Goal: Transaction & Acquisition: Purchase product/service

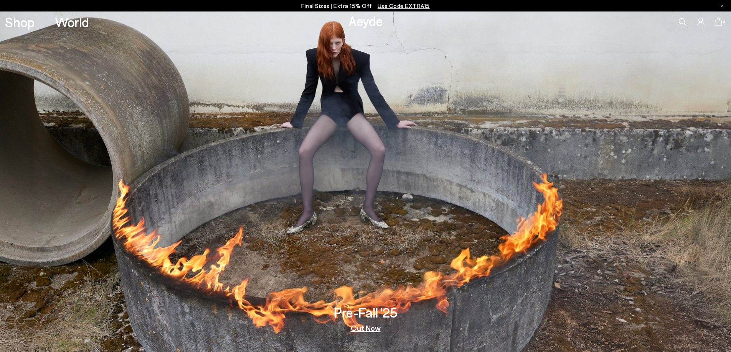
click at [720, 21] on icon at bounding box center [718, 22] width 8 height 8
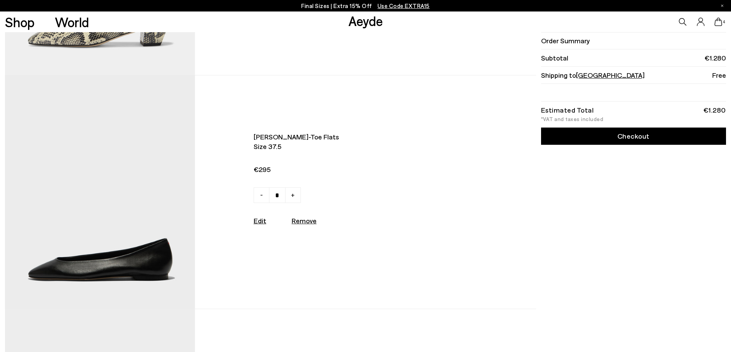
scroll to position [192, 0]
click at [102, 264] on img at bounding box center [100, 192] width 190 height 234
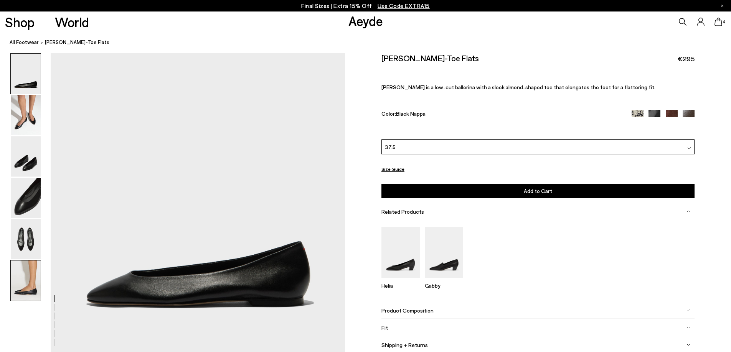
click at [25, 281] on img at bounding box center [26, 281] width 30 height 40
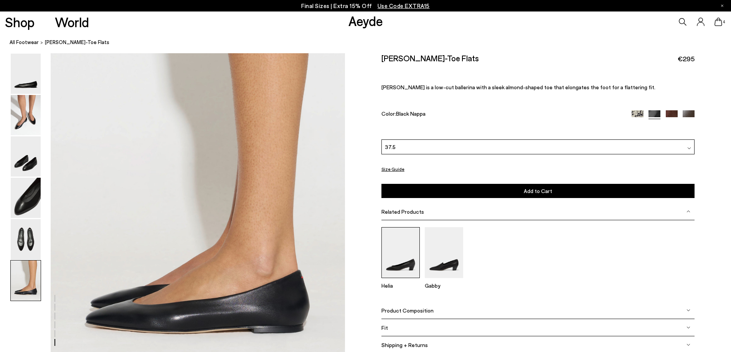
scroll to position [1927, 0]
click at [30, 231] on img at bounding box center [26, 239] width 30 height 40
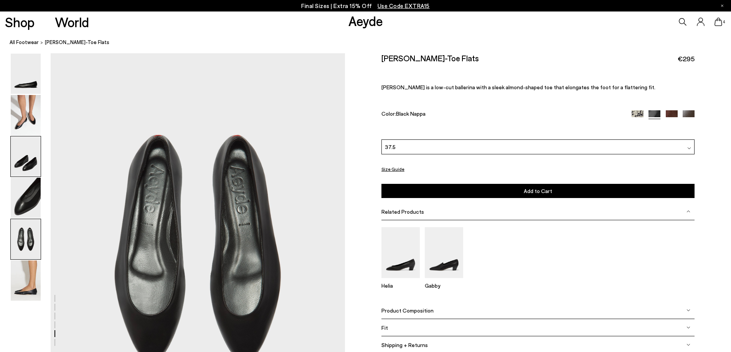
click at [22, 159] on img at bounding box center [26, 157] width 30 height 40
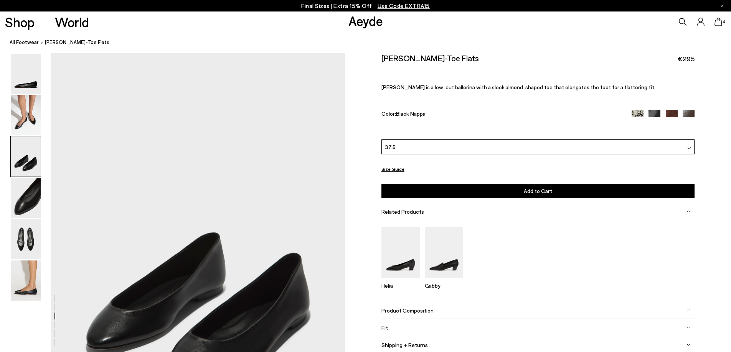
scroll to position [694, 0]
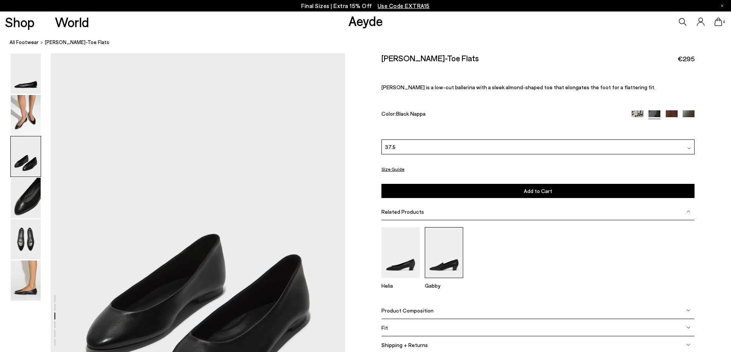
click at [447, 271] on img at bounding box center [444, 252] width 38 height 51
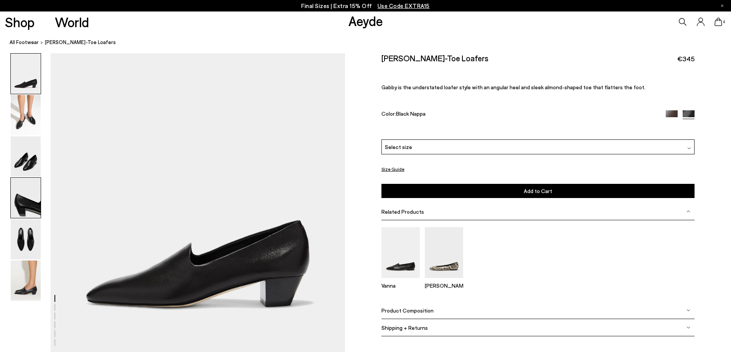
click at [30, 203] on img at bounding box center [26, 198] width 30 height 40
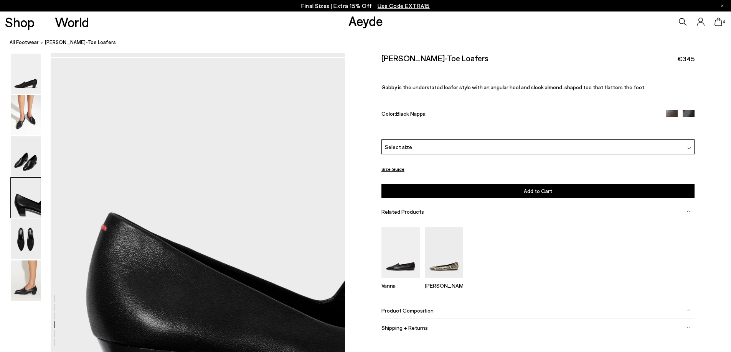
scroll to position [1087, 0]
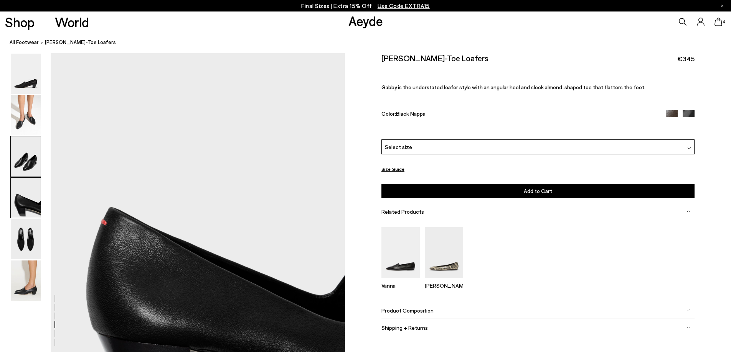
click at [31, 162] on img at bounding box center [26, 157] width 30 height 40
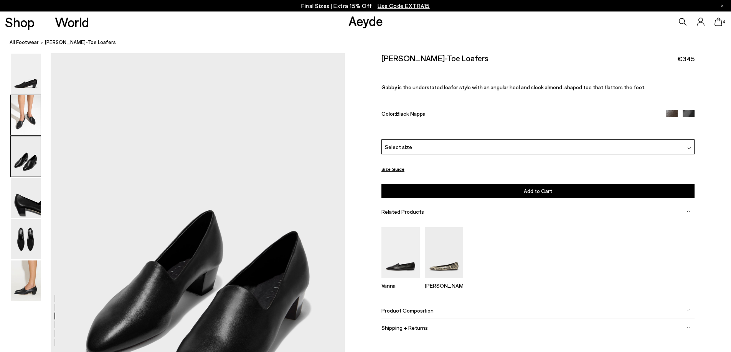
click at [31, 112] on img at bounding box center [26, 115] width 30 height 40
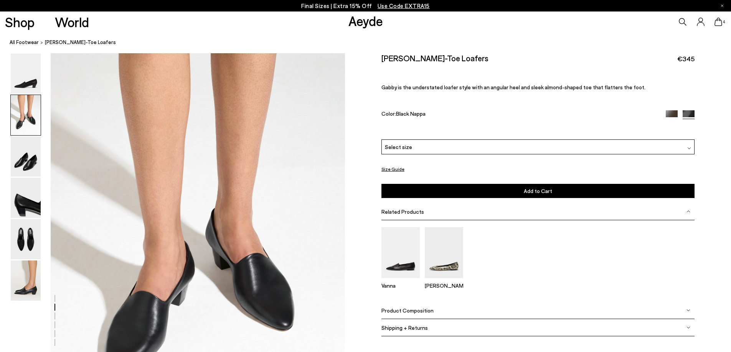
scroll to position [301, 0]
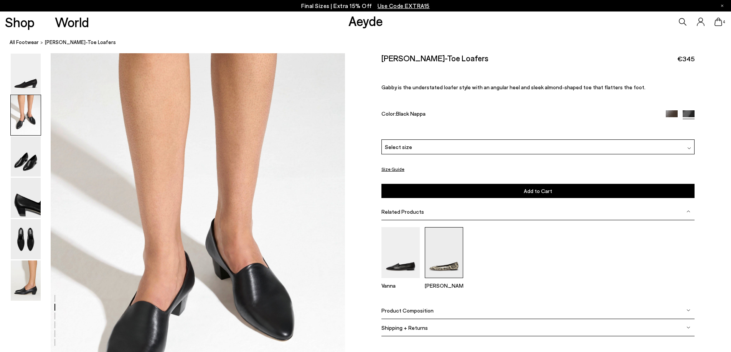
click at [441, 268] on img at bounding box center [444, 252] width 38 height 51
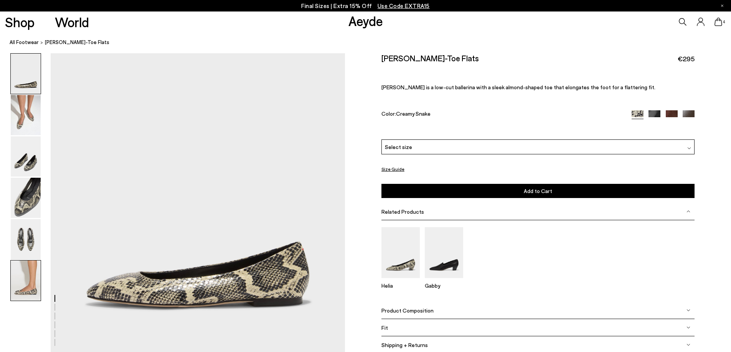
click at [29, 283] on img at bounding box center [26, 281] width 30 height 40
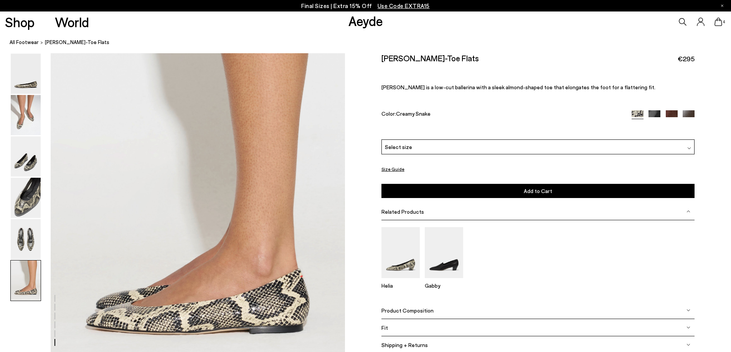
scroll to position [1927, 0]
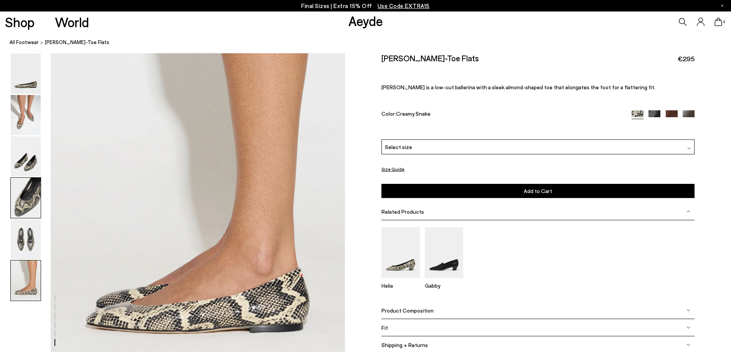
click at [28, 204] on img at bounding box center [26, 198] width 30 height 40
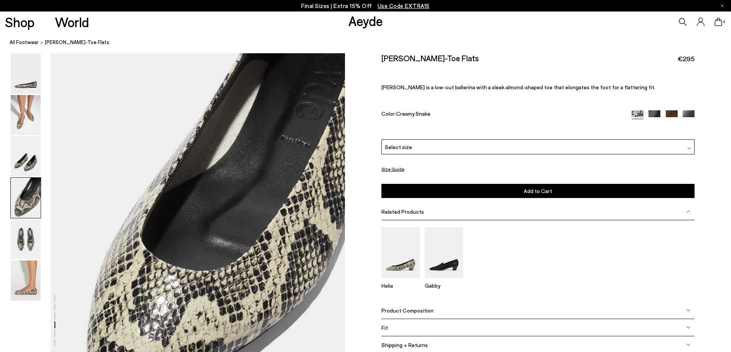
scroll to position [1087, 0]
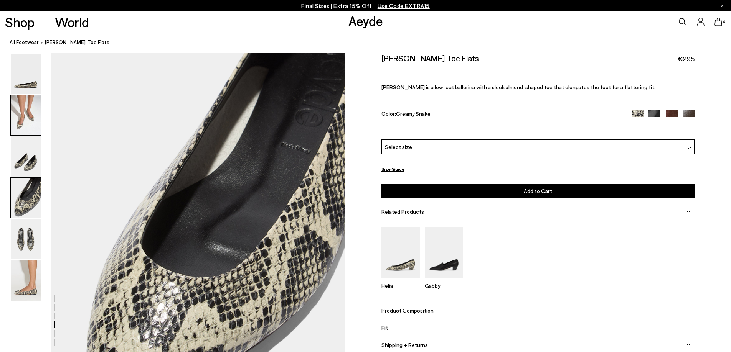
click at [31, 122] on img at bounding box center [26, 115] width 30 height 40
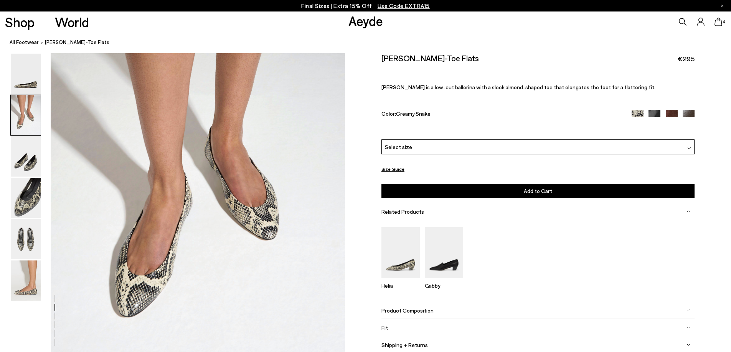
scroll to position [455, 0]
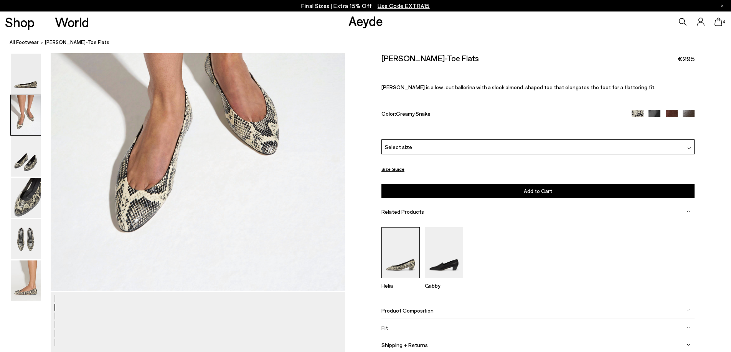
click at [402, 254] on img at bounding box center [400, 252] width 38 height 51
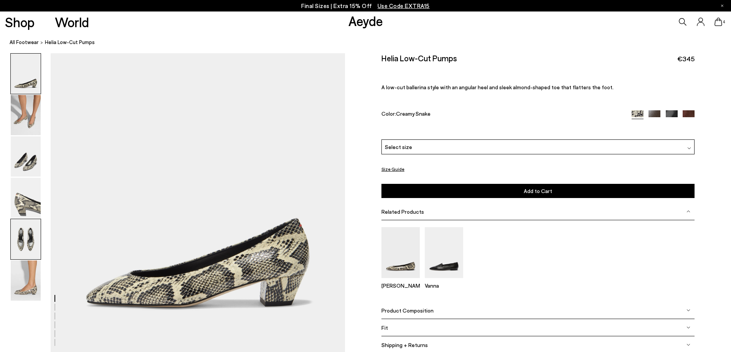
click at [24, 240] on img at bounding box center [26, 239] width 30 height 40
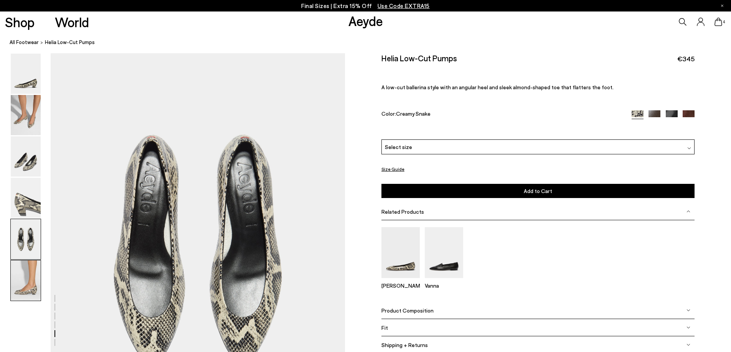
click at [25, 290] on img at bounding box center [26, 281] width 30 height 40
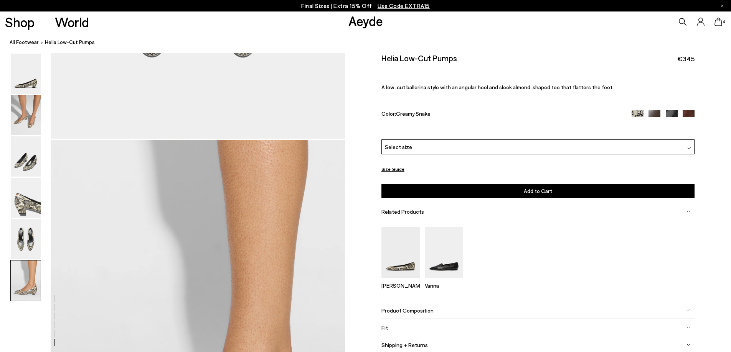
scroll to position [1773, 0]
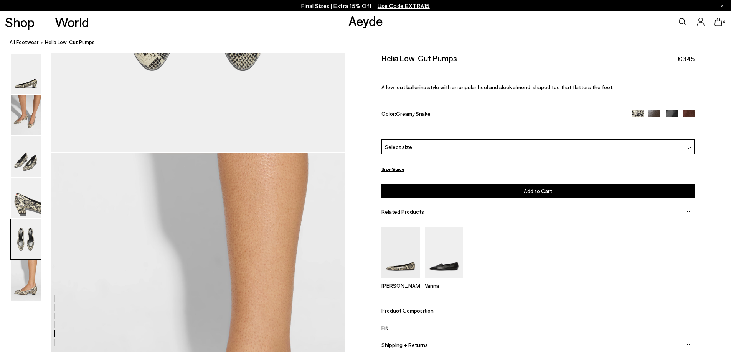
click at [674, 114] on img at bounding box center [671, 116] width 12 height 12
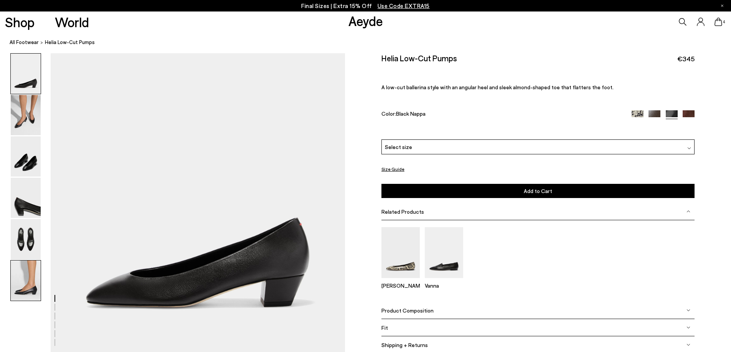
click at [29, 275] on img at bounding box center [26, 281] width 30 height 40
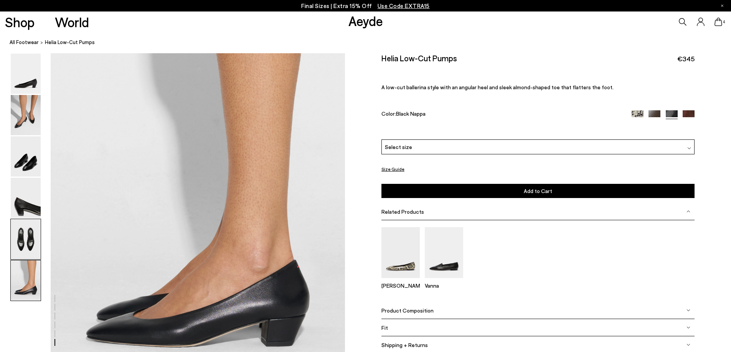
scroll to position [1927, 0]
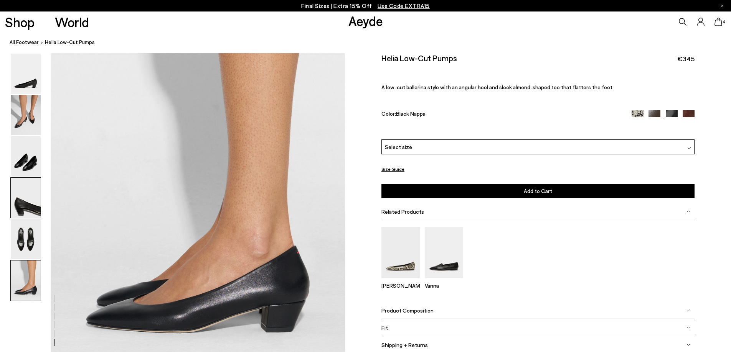
click at [28, 201] on img at bounding box center [26, 198] width 30 height 40
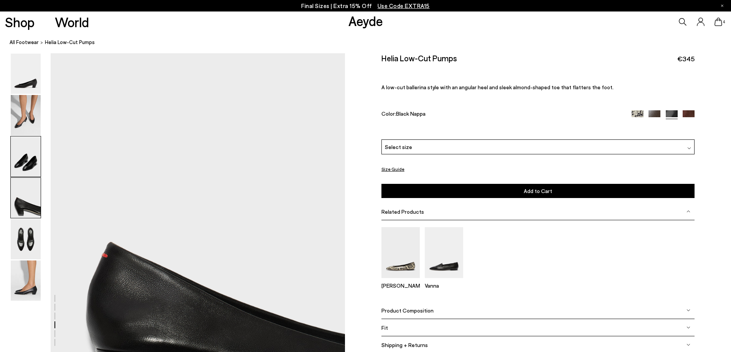
click at [34, 173] on img at bounding box center [26, 157] width 30 height 40
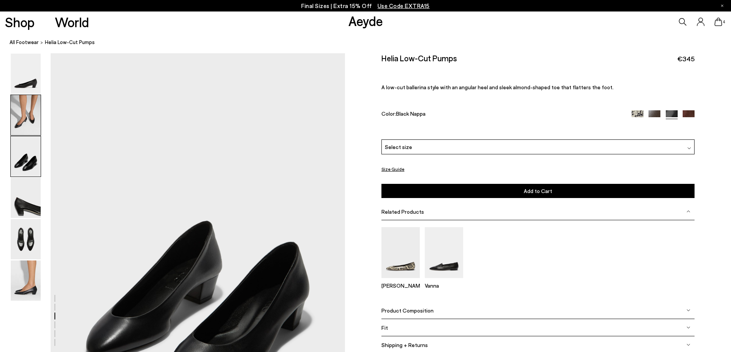
click at [33, 117] on img at bounding box center [26, 115] width 30 height 40
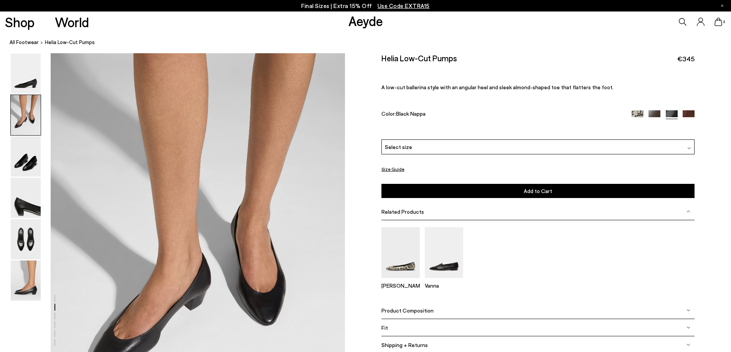
scroll to position [301, 0]
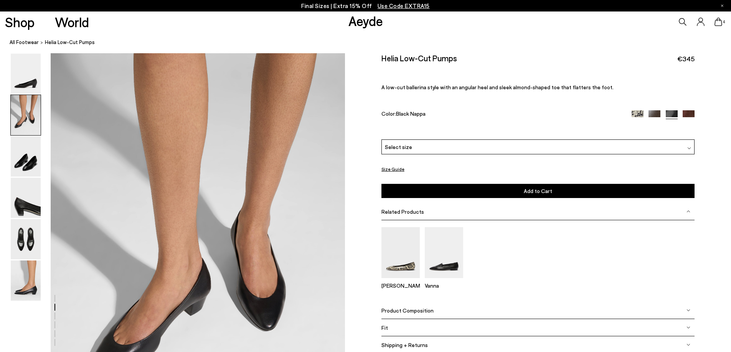
click at [635, 111] on img at bounding box center [637, 116] width 12 height 12
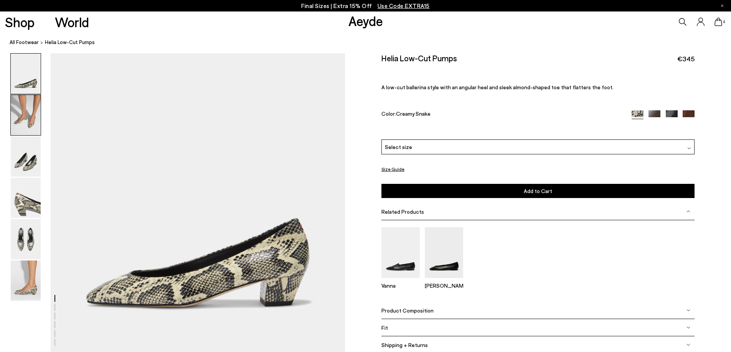
click at [36, 125] on img at bounding box center [26, 115] width 30 height 40
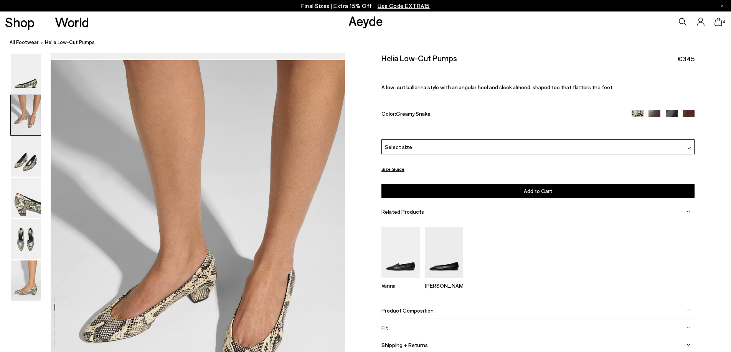
scroll to position [301, 0]
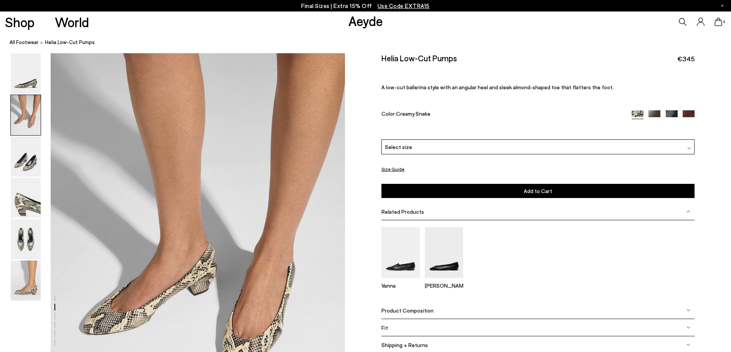
click at [424, 150] on div "Select size" at bounding box center [537, 147] width 313 height 15
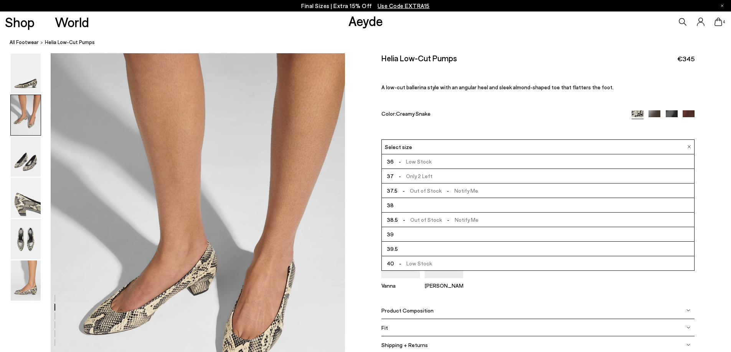
click at [414, 177] on span "- Only 2 Left" at bounding box center [413, 176] width 39 height 10
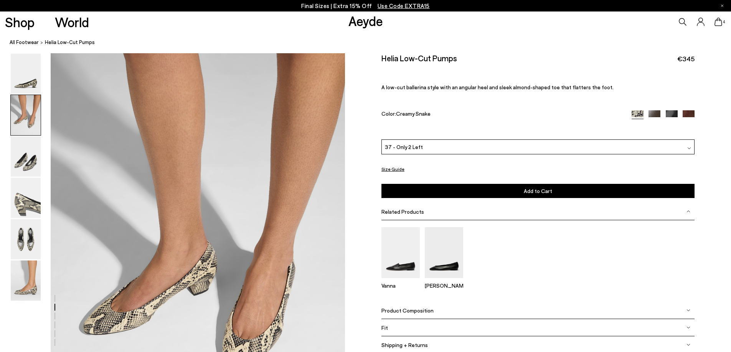
click at [721, 22] on icon at bounding box center [718, 22] width 8 height 8
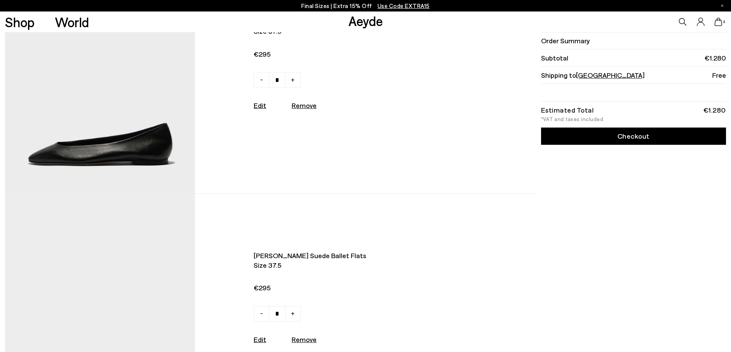
scroll to position [422, 0]
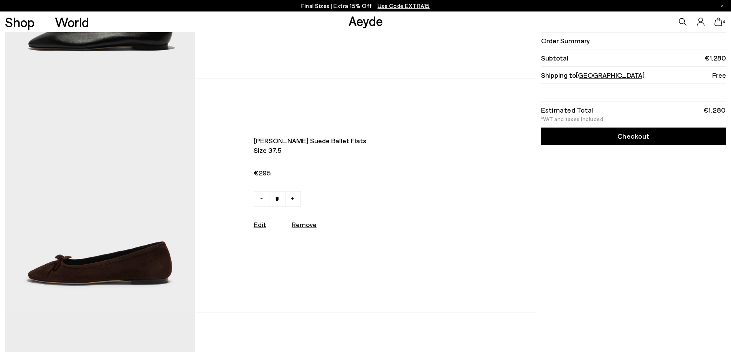
click at [302, 229] on u "Remove" at bounding box center [304, 225] width 25 height 8
type input "*"
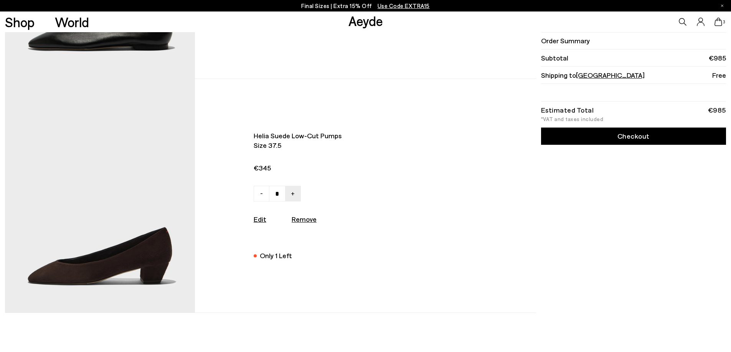
click at [265, 261] on div "Only 1 Left" at bounding box center [276, 256] width 32 height 10
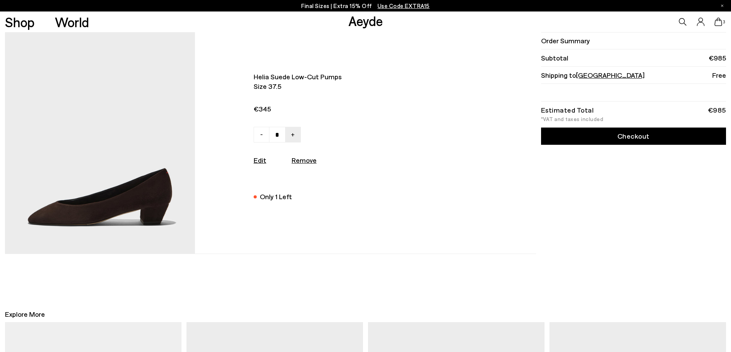
scroll to position [460, 0]
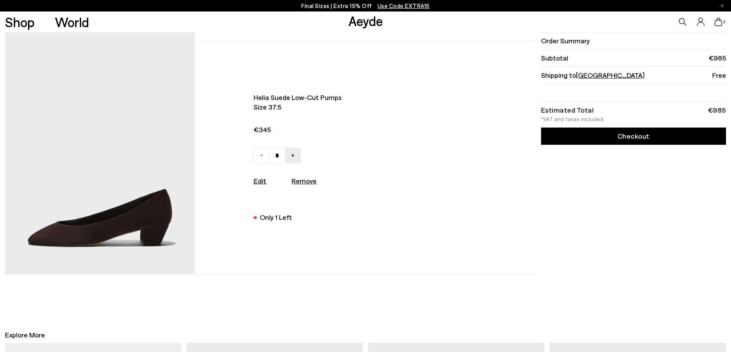
click at [94, 202] on img at bounding box center [100, 158] width 190 height 234
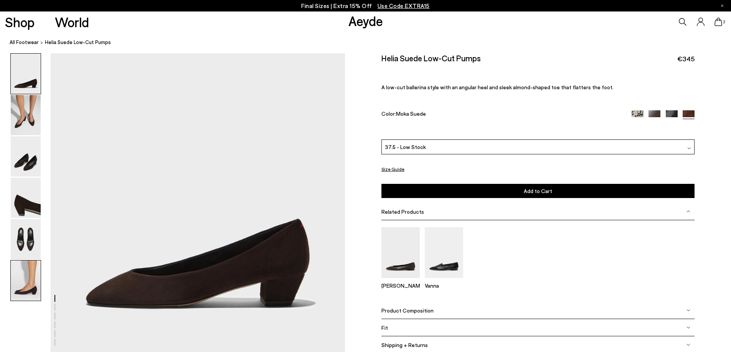
click at [23, 272] on img at bounding box center [26, 281] width 30 height 40
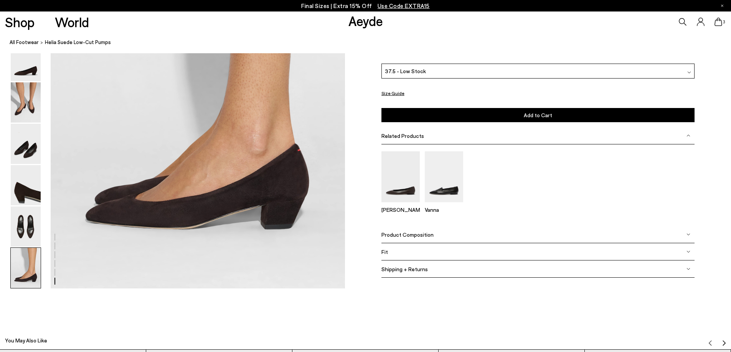
scroll to position [2031, 0]
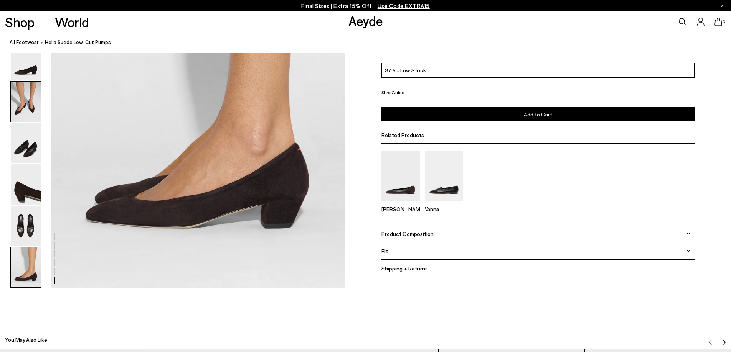
click at [28, 106] on img at bounding box center [26, 102] width 30 height 40
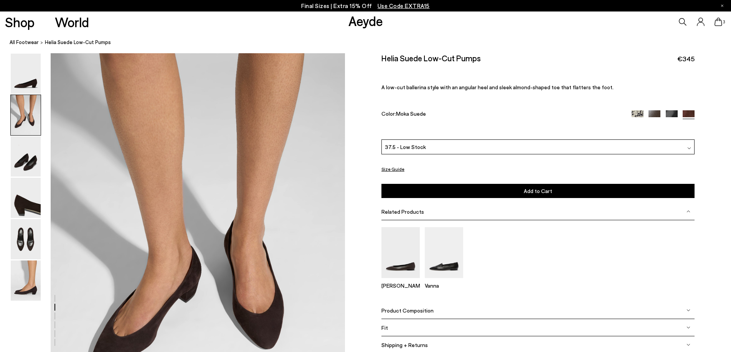
scroll to position [301, 0]
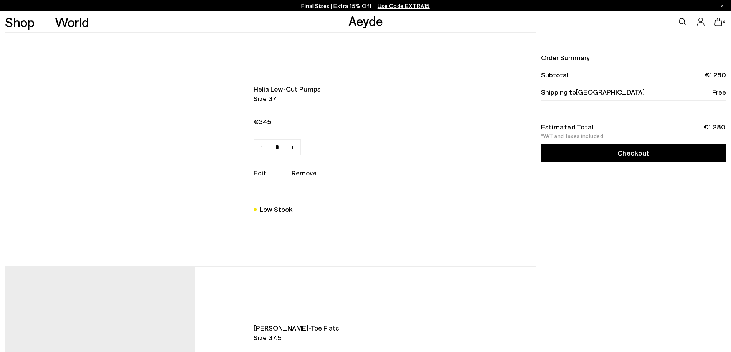
scroll to position [460, 0]
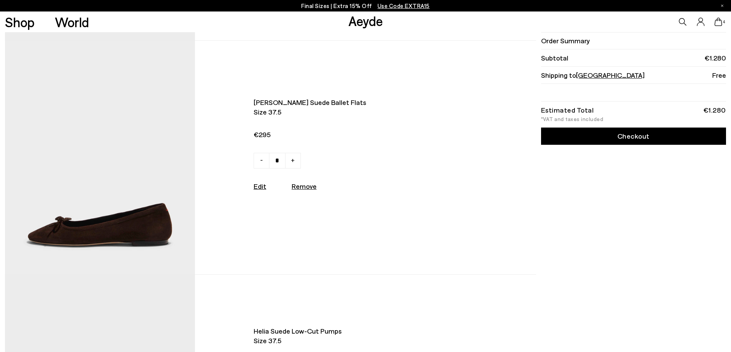
click at [305, 191] on u "Remove" at bounding box center [304, 186] width 25 height 8
type input "*"
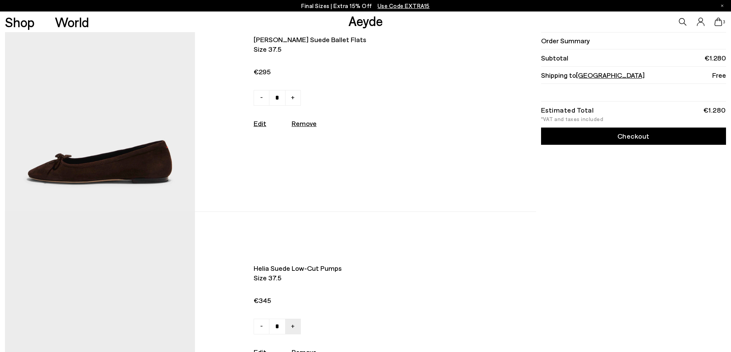
scroll to position [614, 0]
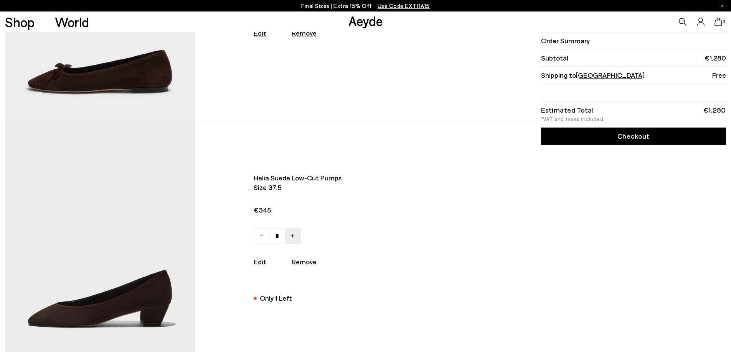
click at [303, 266] on u "Remove" at bounding box center [304, 262] width 25 height 8
type input "*"
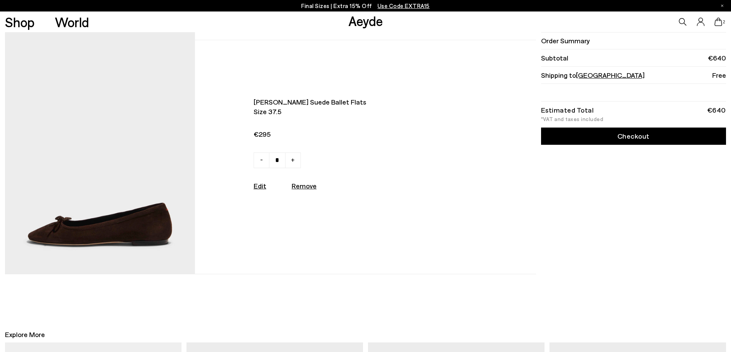
scroll to position [460, 0]
type input "*"
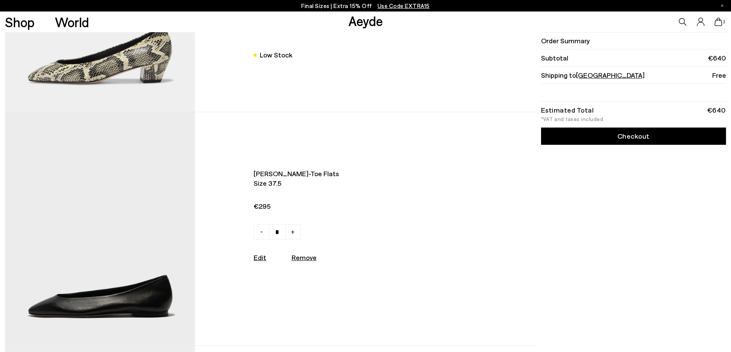
scroll to position [153, 0]
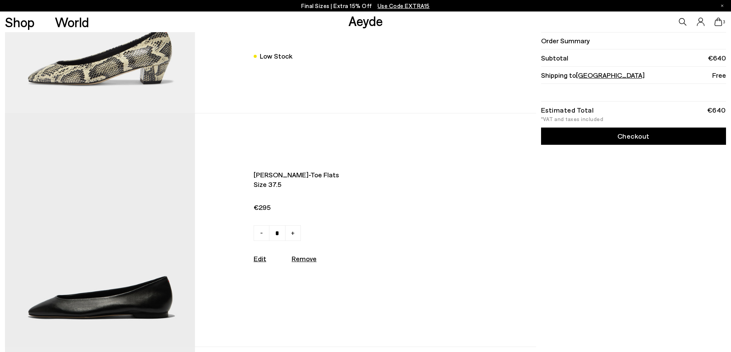
click at [624, 262] on div "Order Summary Subtotal €640 Shipping to Ireland Free Estimated Total €640 *VAT …" at bounding box center [631, 230] width 187 height 703
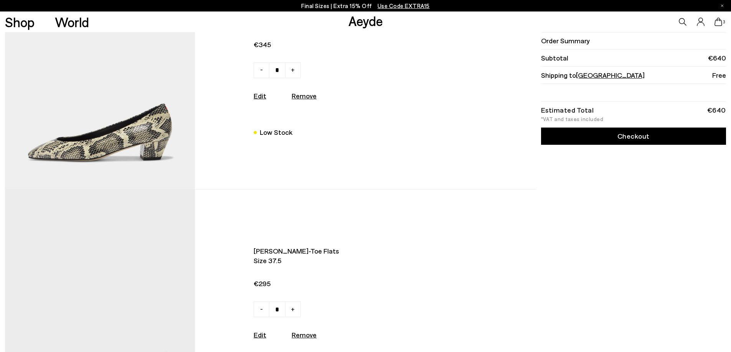
scroll to position [0, 0]
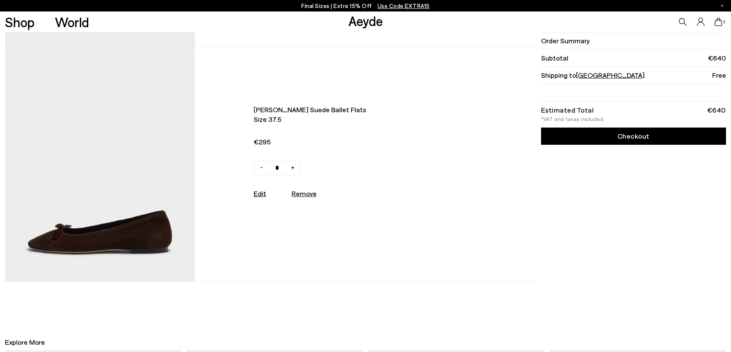
scroll to position [537, 0]
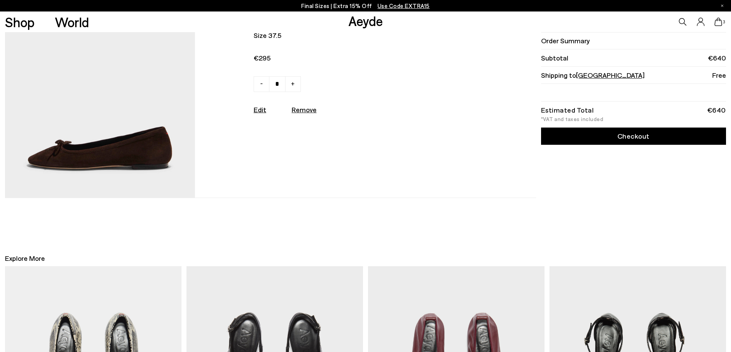
click at [114, 170] on img at bounding box center [100, 81] width 190 height 234
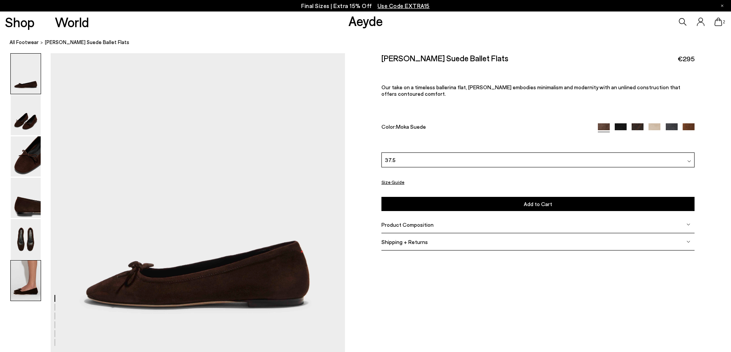
click at [27, 282] on img at bounding box center [26, 281] width 30 height 40
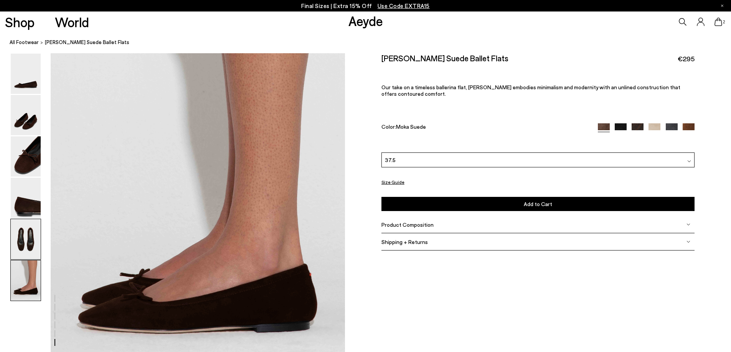
click at [23, 243] on img at bounding box center [26, 239] width 30 height 40
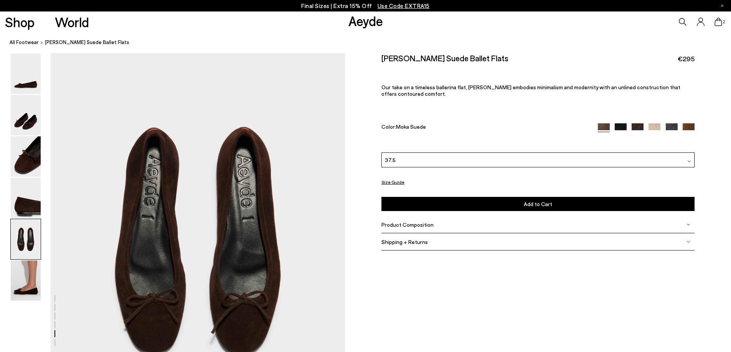
scroll to position [1481, 0]
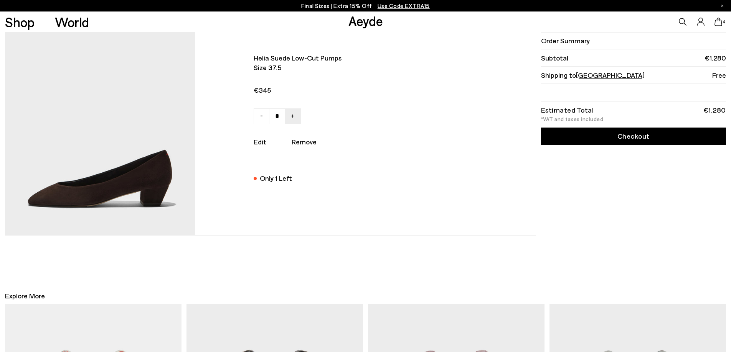
scroll to position [767, 0]
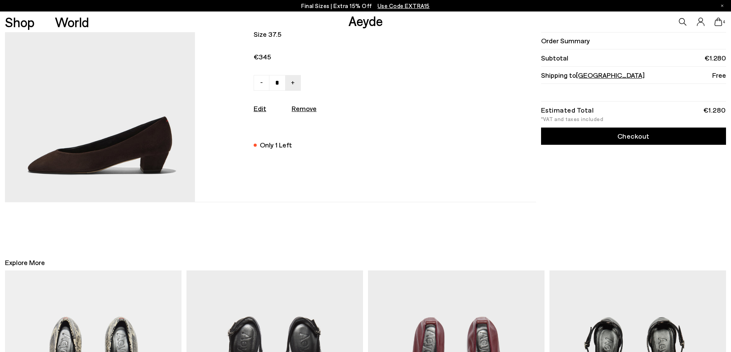
click at [296, 113] on u "Remove" at bounding box center [304, 108] width 25 height 8
type input "*"
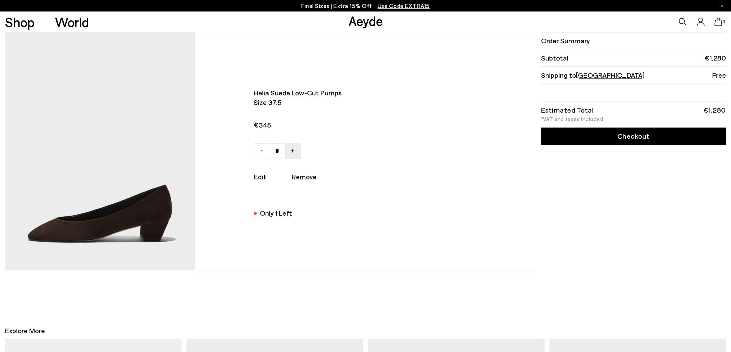
scroll to position [652, 0]
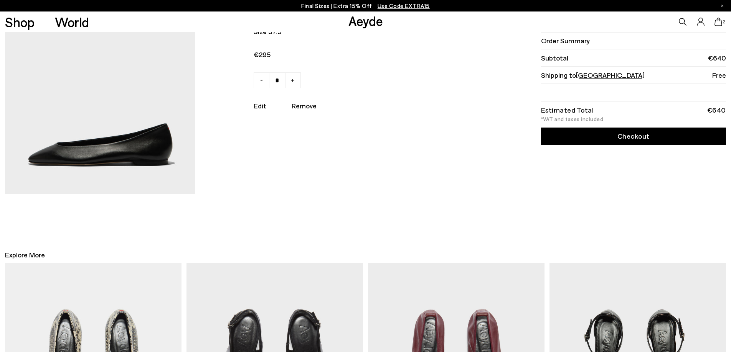
scroll to position [345, 0]
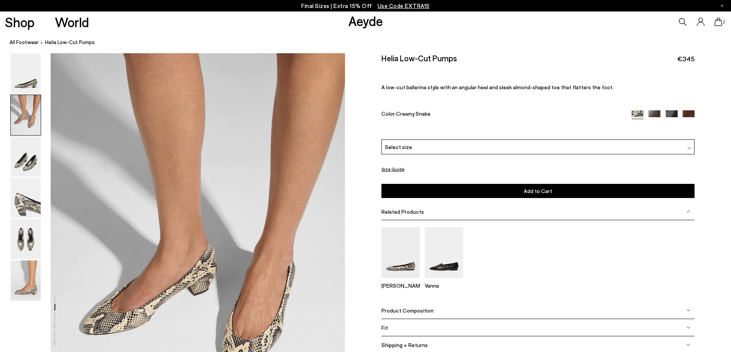
scroll to position [339, 0]
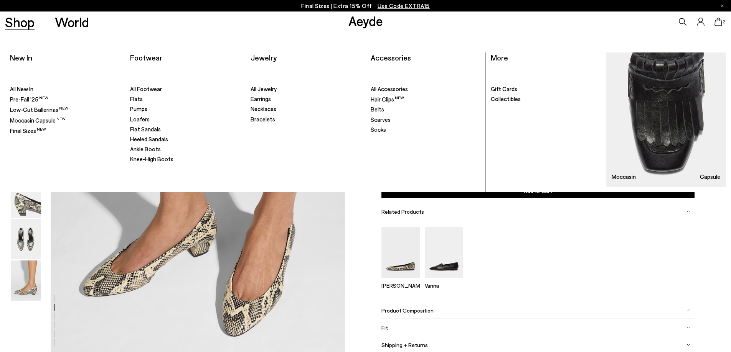
scroll to position [301, 0]
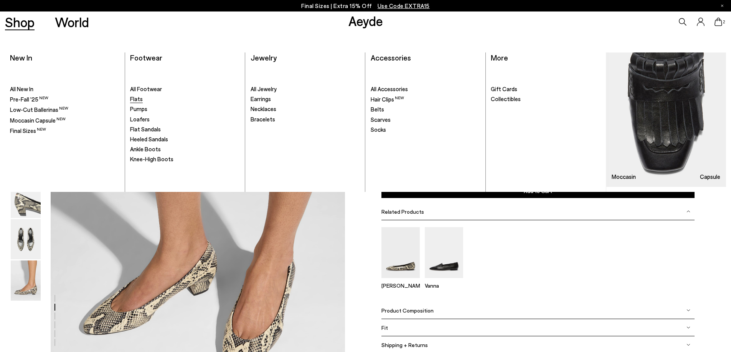
click at [136, 102] on span "Flats" at bounding box center [136, 99] width 13 height 7
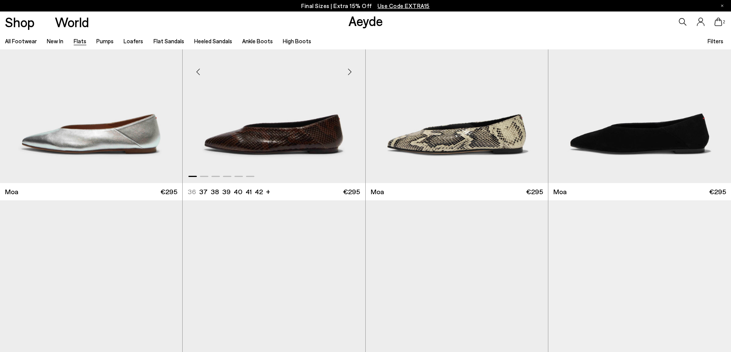
scroll to position [1611, 0]
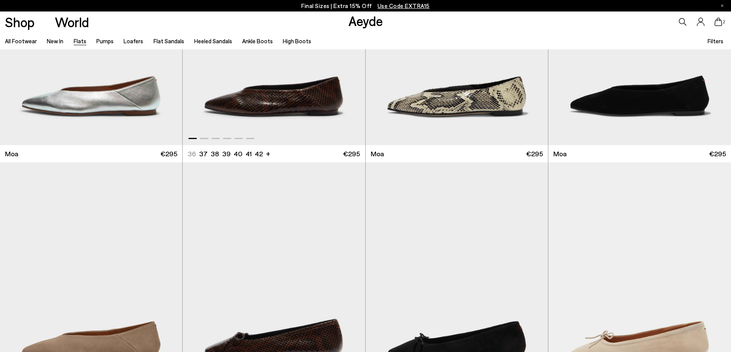
click at [282, 103] on img "1 / 6" at bounding box center [274, 30] width 182 height 229
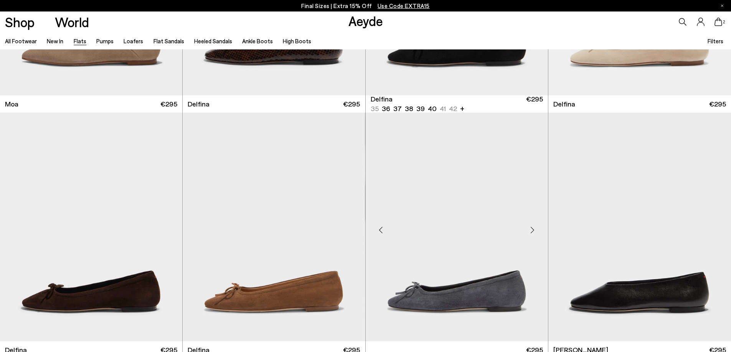
scroll to position [1994, 0]
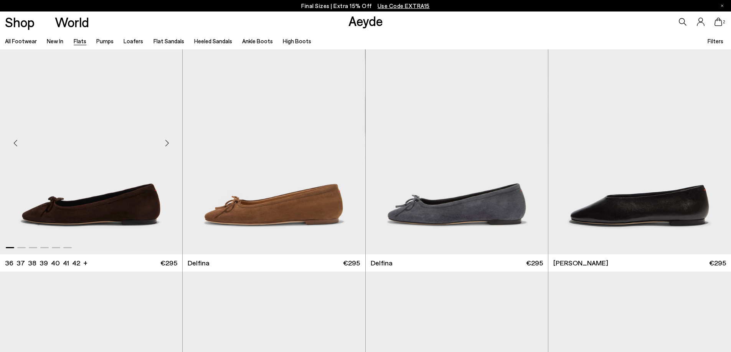
click at [119, 194] on img "1 / 6" at bounding box center [91, 140] width 182 height 229
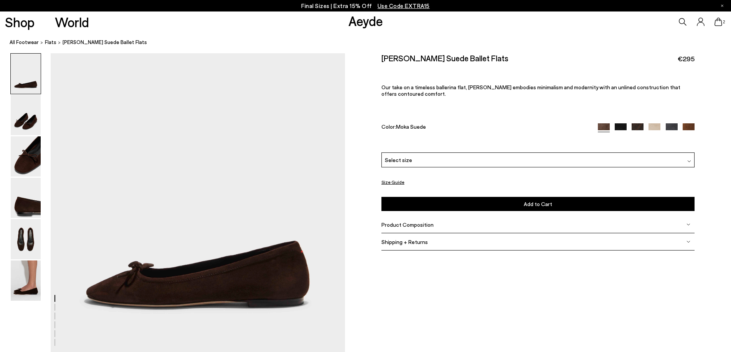
click at [625, 159] on div "Select size" at bounding box center [537, 160] width 313 height 15
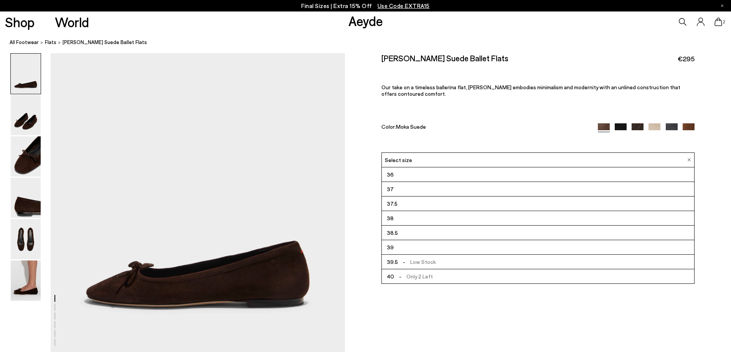
click at [389, 202] on span "37.5" at bounding box center [392, 204] width 11 height 10
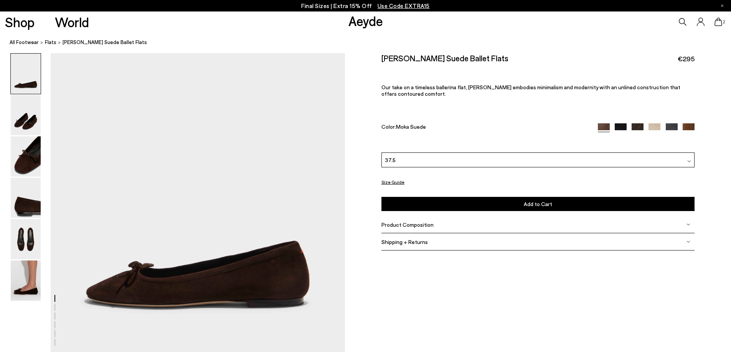
click at [531, 206] on span "Add to Cart" at bounding box center [538, 204] width 28 height 7
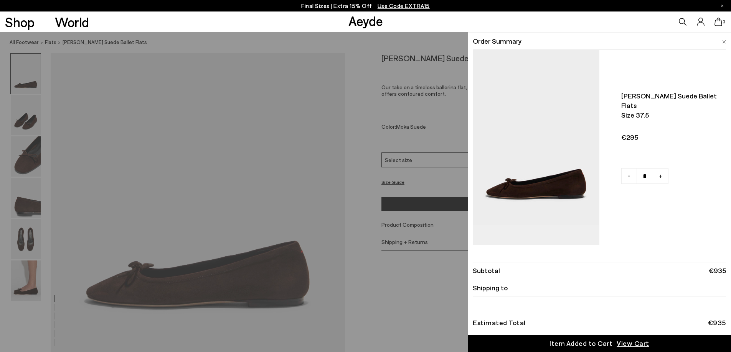
click at [721, 23] on icon at bounding box center [718, 22] width 8 height 8
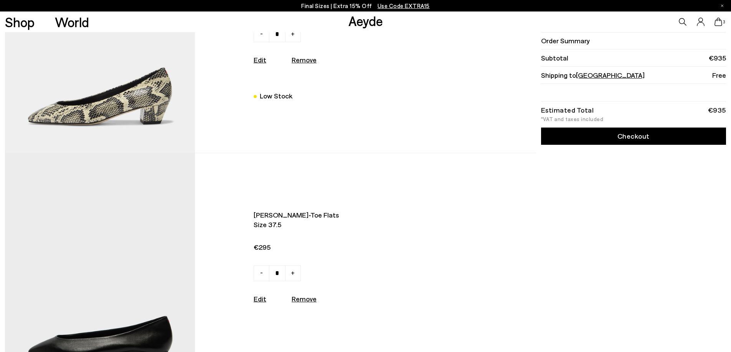
scroll to position [460, 0]
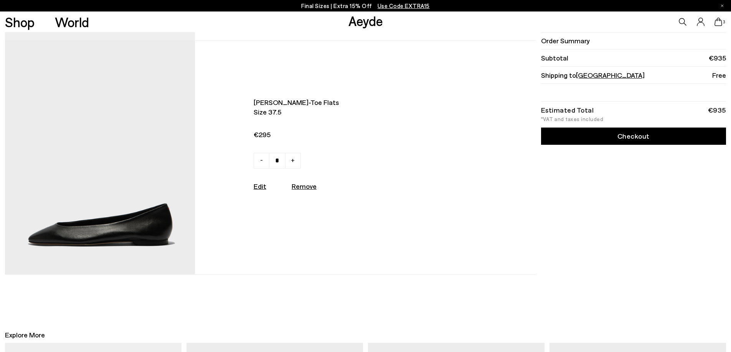
click at [300, 191] on u "Remove" at bounding box center [304, 186] width 25 height 8
type input "*"
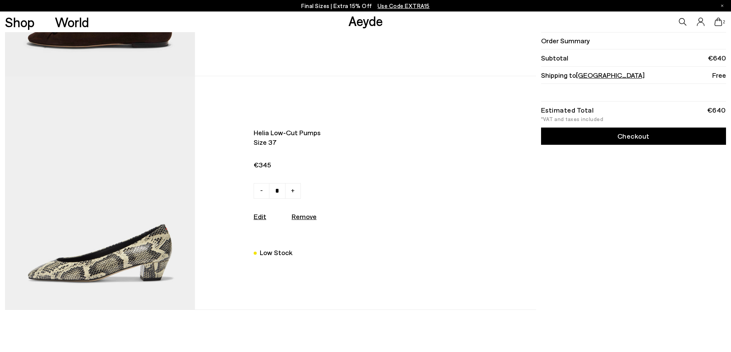
scroll to position [77, 0]
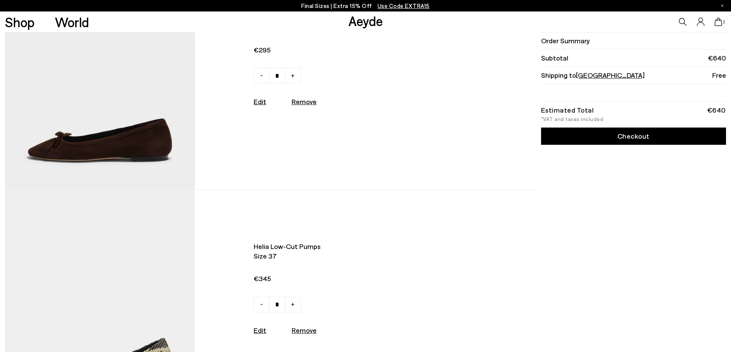
click at [627, 139] on link "Checkout" at bounding box center [633, 136] width 185 height 17
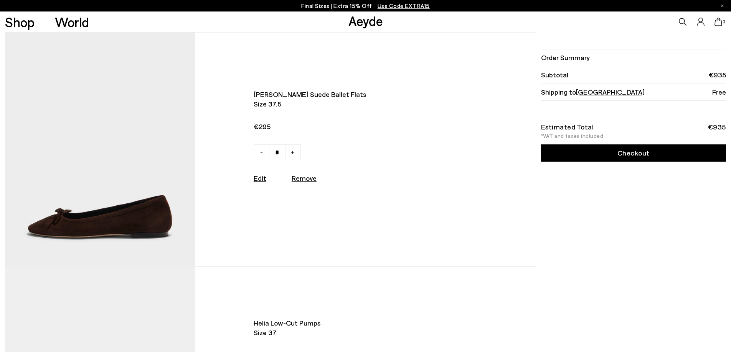
scroll to position [77, 0]
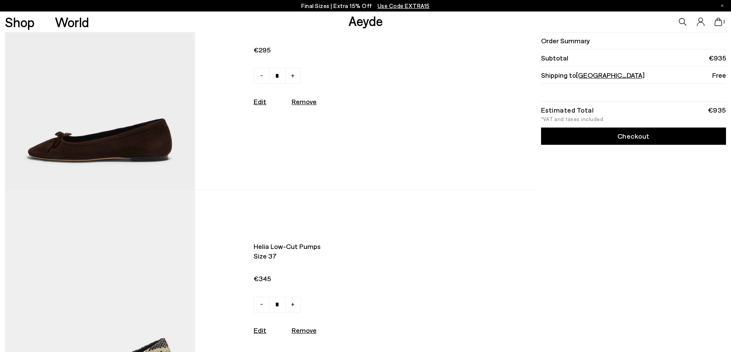
click at [665, 139] on link "Checkout" at bounding box center [633, 136] width 185 height 17
